Goal: Task Accomplishment & Management: Use online tool/utility

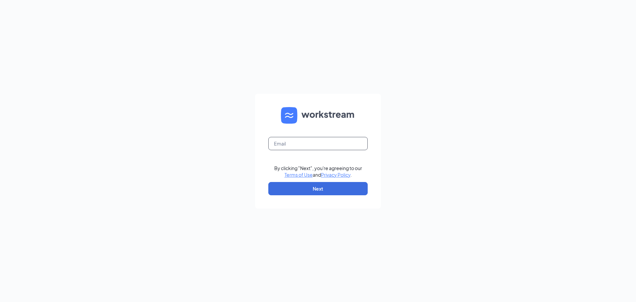
click at [303, 141] on input "text" at bounding box center [317, 143] width 99 height 13
type input "kaylapreston13@gmail.com"
click at [321, 191] on button "Next" at bounding box center [317, 188] width 99 height 13
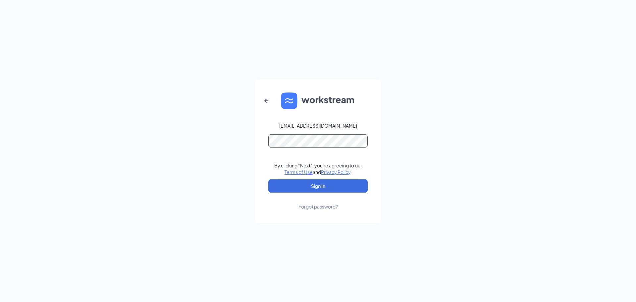
click at [268, 179] on button "Sign In" at bounding box center [317, 185] width 99 height 13
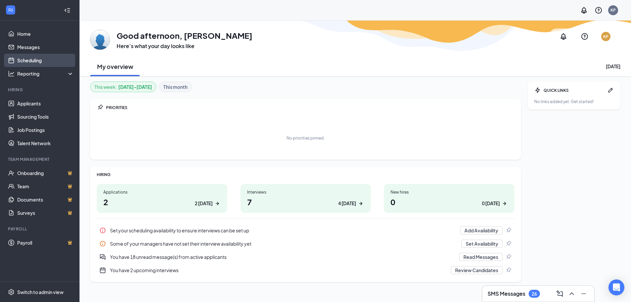
click at [39, 62] on link "Scheduling" at bounding box center [45, 60] width 57 height 13
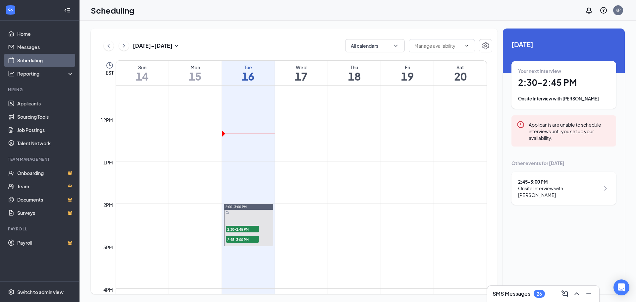
scroll to position [491, 0]
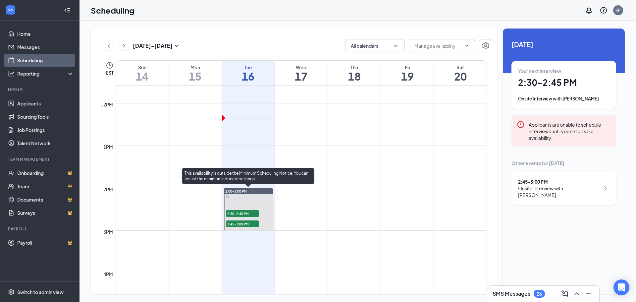
click at [242, 212] on span "2:30-2:45 PM" at bounding box center [242, 213] width 33 height 7
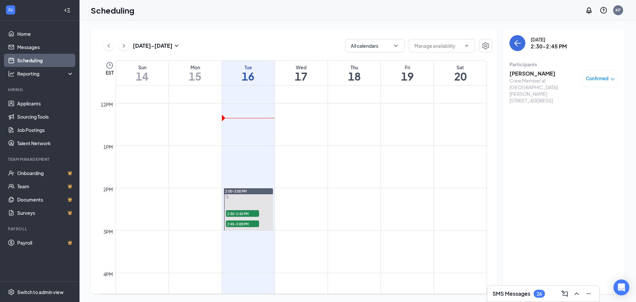
click at [531, 75] on h3 "Christopher Cook" at bounding box center [545, 73] width 70 height 7
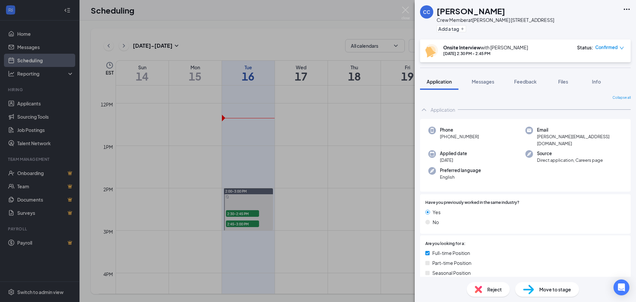
click at [627, 8] on icon "Ellipses" at bounding box center [627, 9] width 8 height 8
click at [586, 26] on link "View full application" at bounding box center [591, 24] width 72 height 7
click at [237, 224] on div "CC Christopher Cook Crew Member at Culver's 1555 Veterans Pkwy, Jeffersonville,…" at bounding box center [318, 151] width 636 height 302
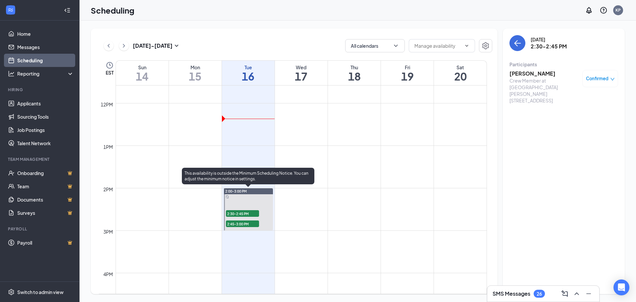
click at [237, 224] on span "2:45-3:00 PM" at bounding box center [242, 223] width 33 height 7
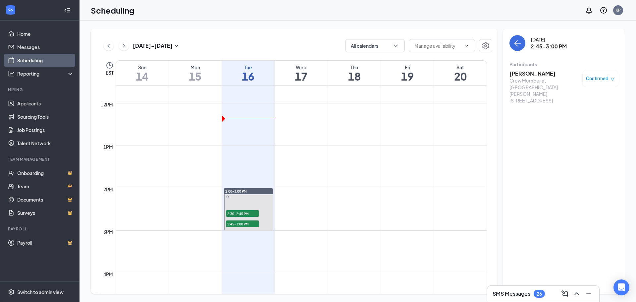
click at [535, 73] on h3 "[PERSON_NAME]" at bounding box center [545, 73] width 70 height 7
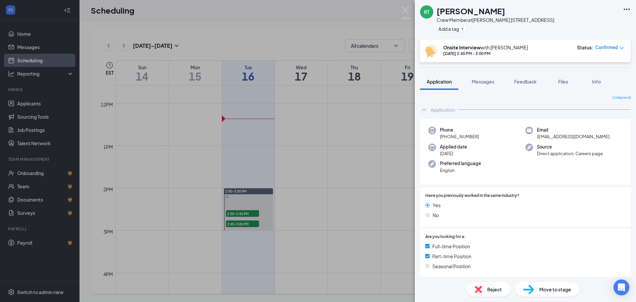
click at [627, 9] on icon "Ellipses" at bounding box center [627, 9] width 6 height 1
click at [587, 25] on link "View full application" at bounding box center [591, 24] width 72 height 7
click at [289, 166] on div "RT Reginald Thomas Crew Member at Culver's 1555 Veterans Pkwy, Jeffersonville, …" at bounding box center [318, 151] width 636 height 302
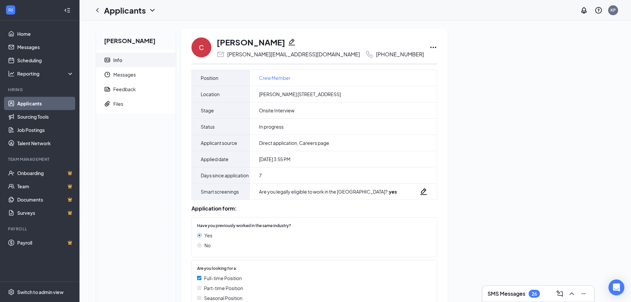
click at [429, 48] on icon "Ellipses" at bounding box center [433, 47] width 8 height 8
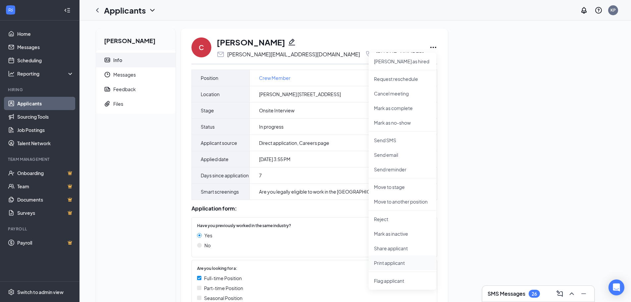
click at [394, 264] on p "Print applicant" at bounding box center [402, 262] width 57 height 7
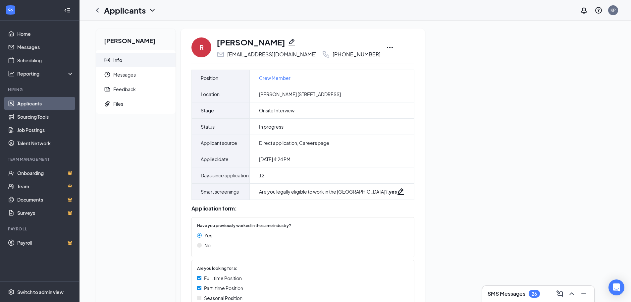
click at [386, 46] on icon "Ellipses" at bounding box center [390, 47] width 8 height 8
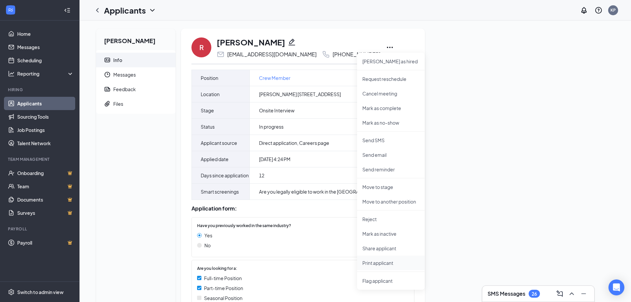
click at [387, 264] on p "Print applicant" at bounding box center [390, 262] width 57 height 7
